Goal: Find specific page/section: Find specific page/section

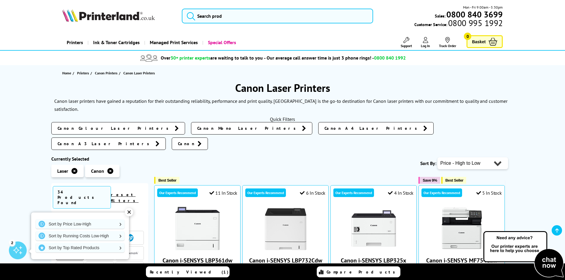
scroll to position [148, 0]
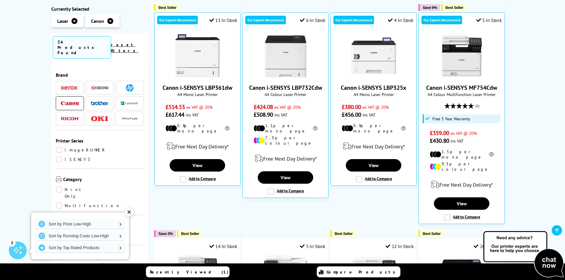
scroll to position [59, 0]
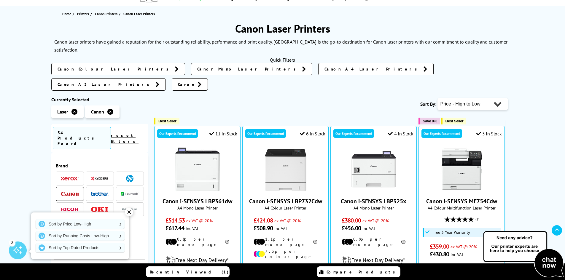
click at [77, 192] on img at bounding box center [70, 194] width 18 height 4
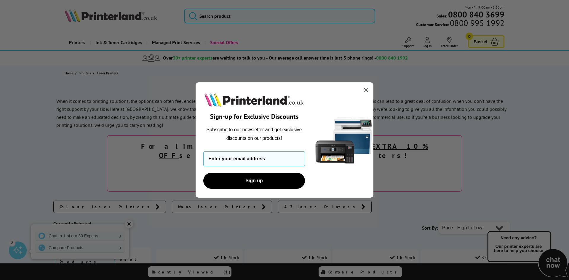
click at [368, 87] on circle "Close dialog" at bounding box center [366, 90] width 10 height 10
